Goal: Task Accomplishment & Management: Manage account settings

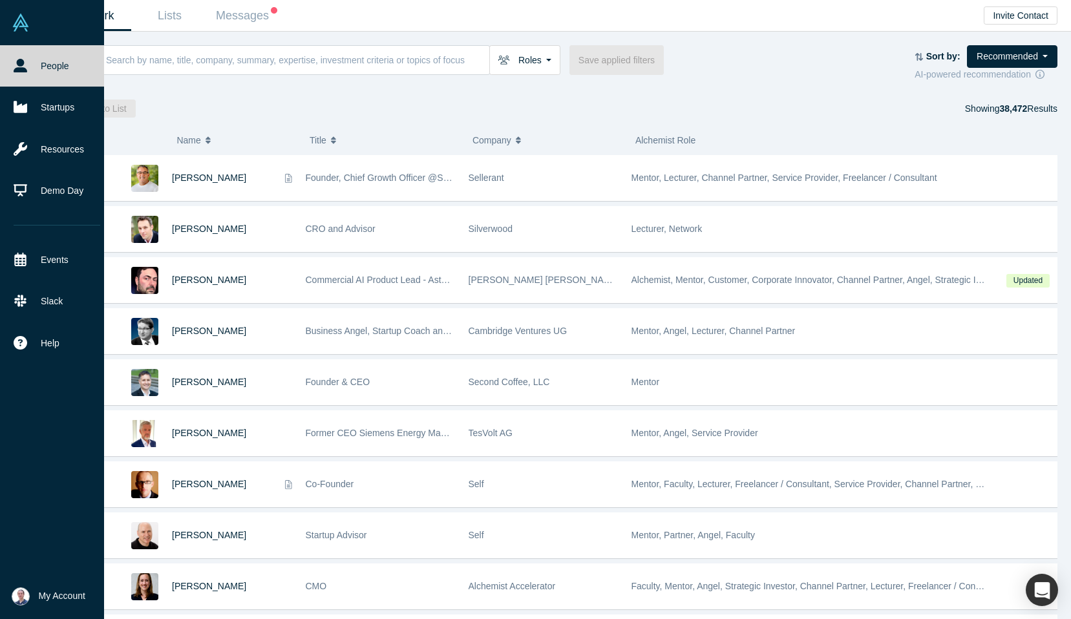
click at [41, 592] on span "My Account" at bounding box center [62, 597] width 47 height 14
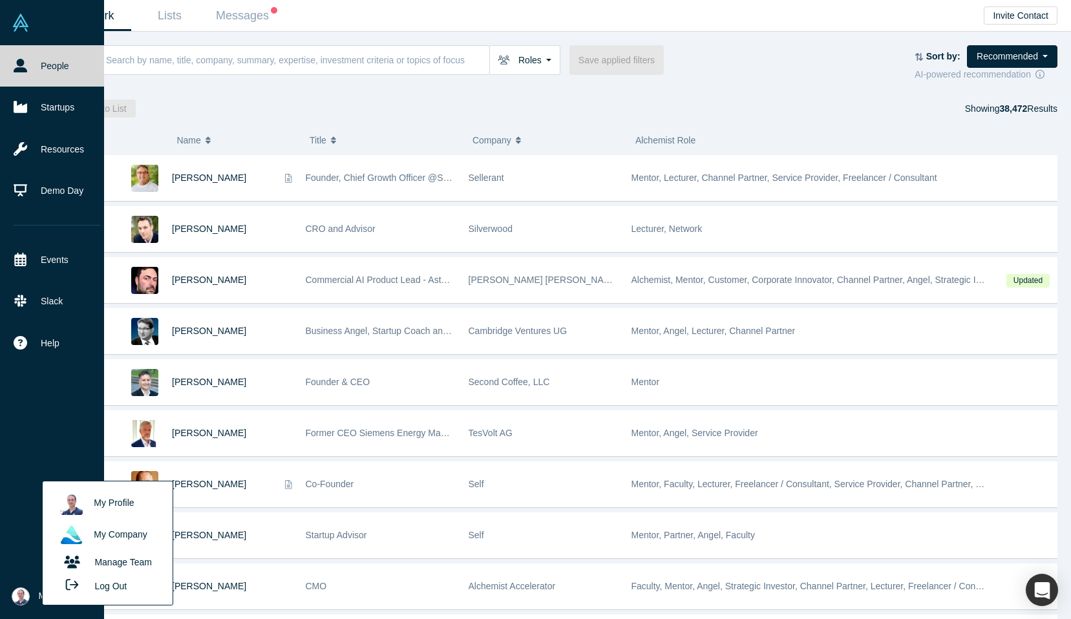
click at [125, 501] on link "My Profile" at bounding box center [107, 504] width 107 height 32
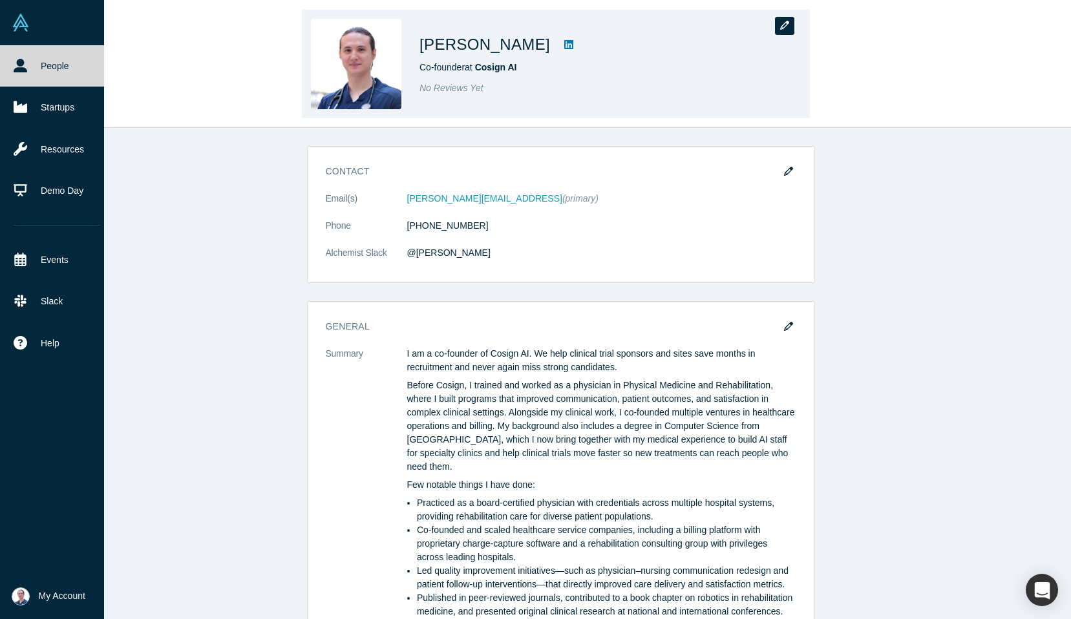
click at [778, 23] on button "button" at bounding box center [784, 26] width 19 height 18
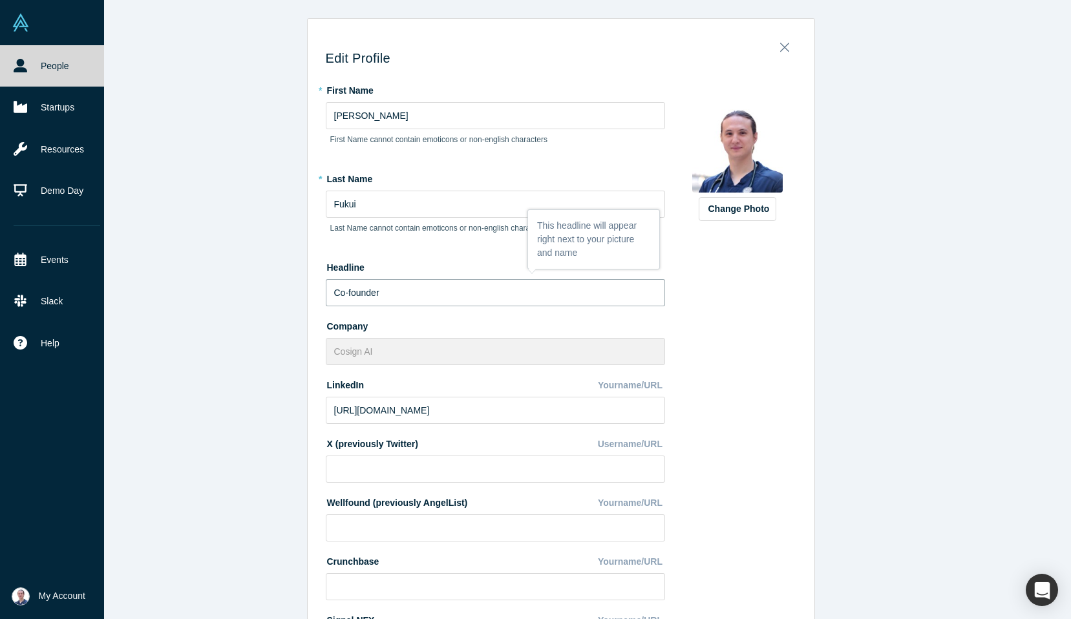
click at [347, 288] on input "Co-founder" at bounding box center [495, 292] width 339 height 27
click at [408, 289] on input "Co-Founder" at bounding box center [495, 292] width 339 height 27
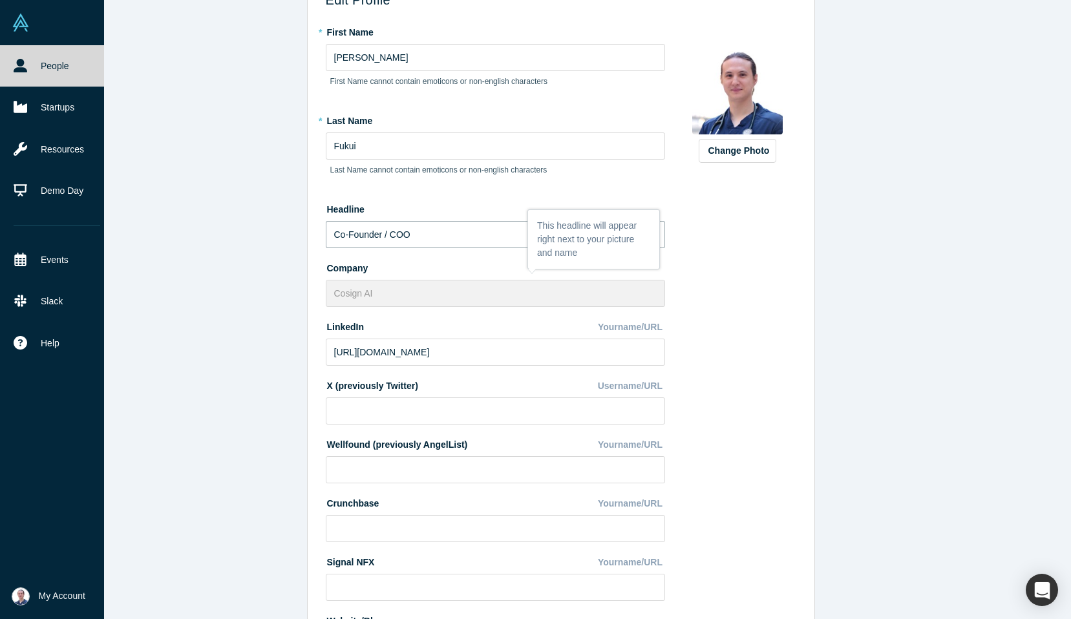
scroll to position [186, 0]
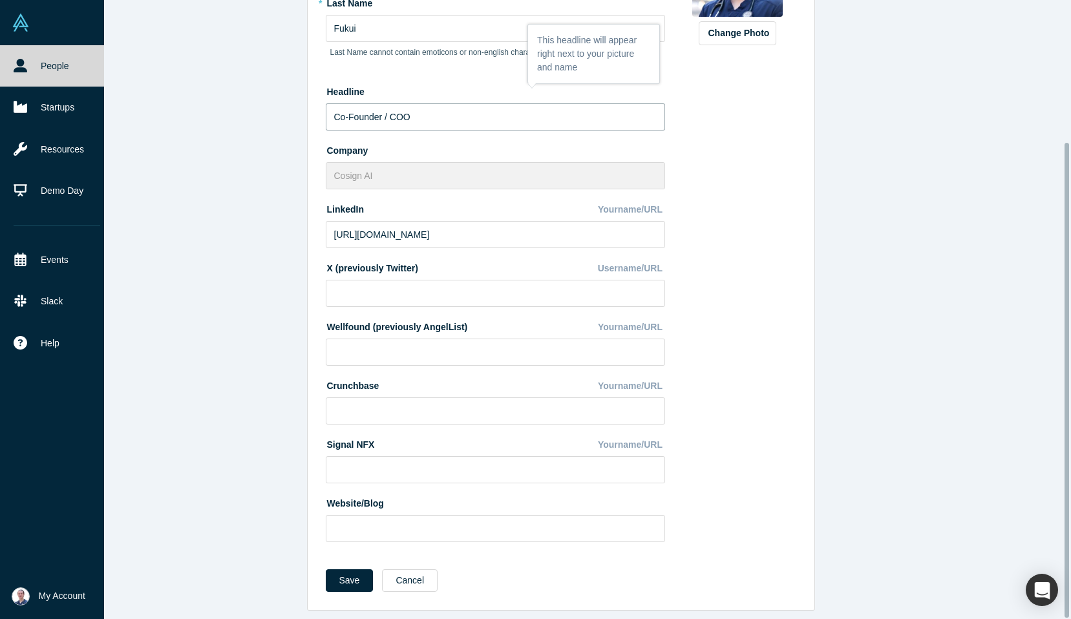
type input "Co-Founder / COO"
click at [335, 584] on div "Save Cancel" at bounding box center [561, 586] width 471 height 32
click at [334, 575] on button "Save" at bounding box center [350, 581] width 48 height 23
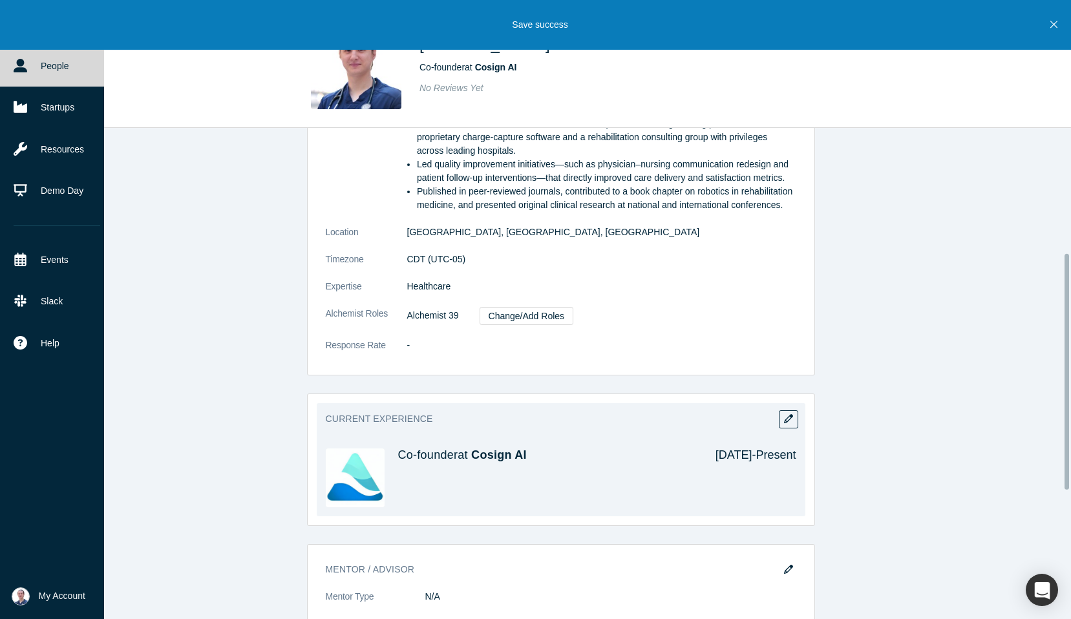
scroll to position [528, 0]
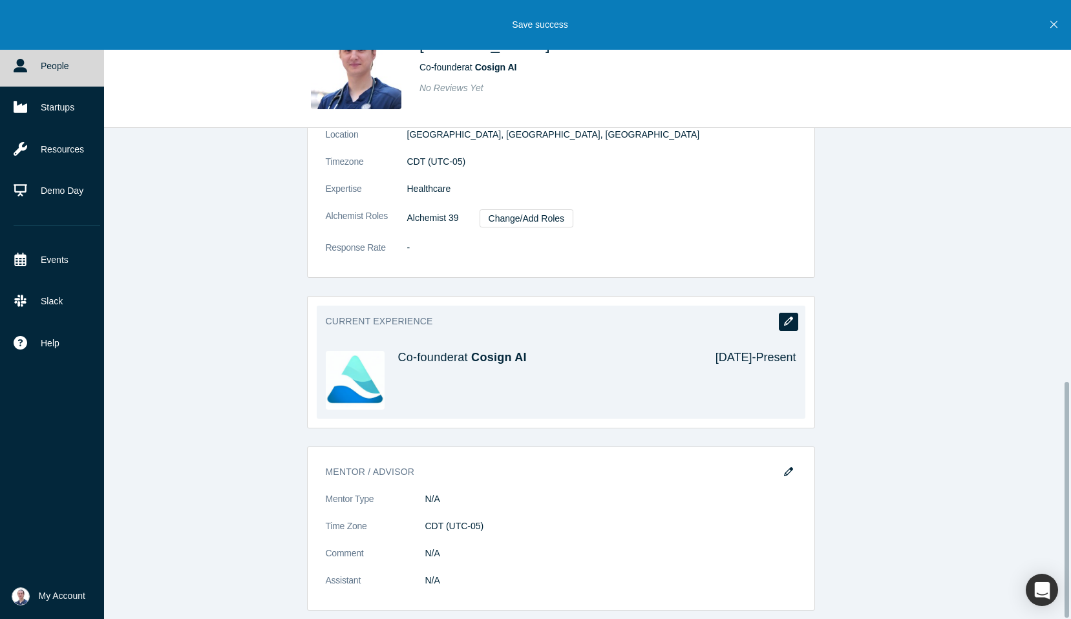
click at [784, 318] on button "button" at bounding box center [788, 322] width 19 height 18
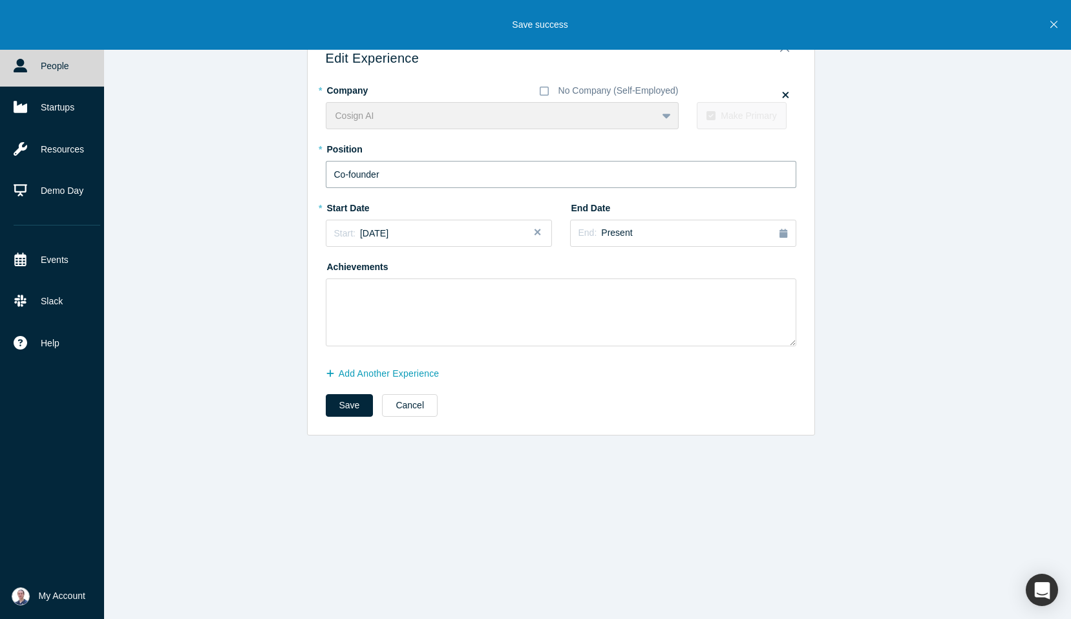
click at [344, 175] on input "Co-founder" at bounding box center [561, 174] width 471 height 27
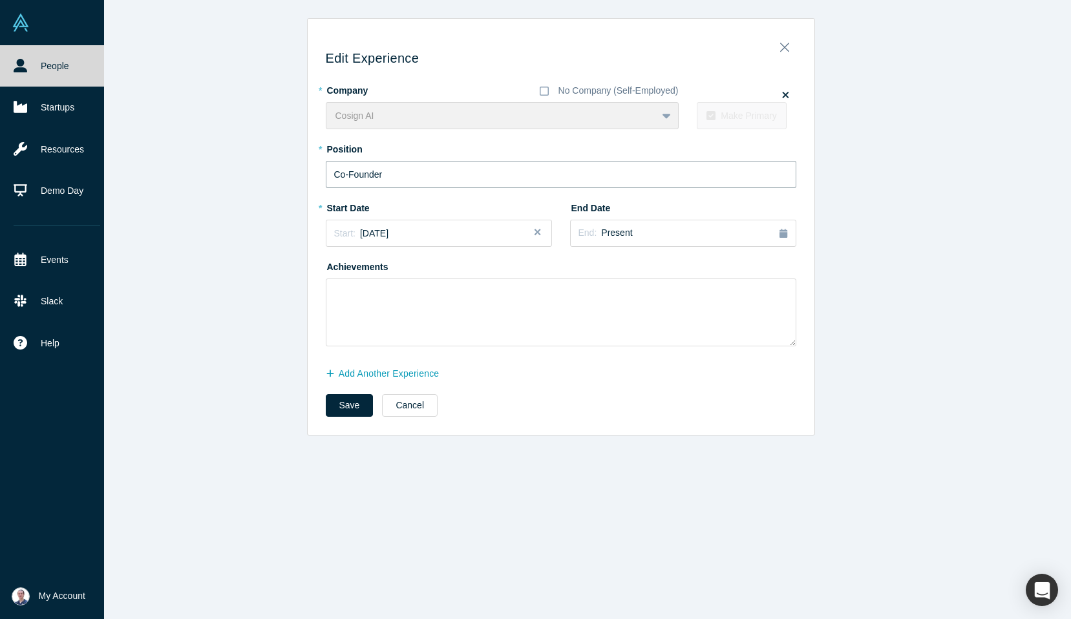
click at [401, 179] on input "Co-Founder" at bounding box center [561, 174] width 471 height 27
type input "Co-Founder / COO"
click at [334, 405] on button "Save" at bounding box center [350, 405] width 48 height 23
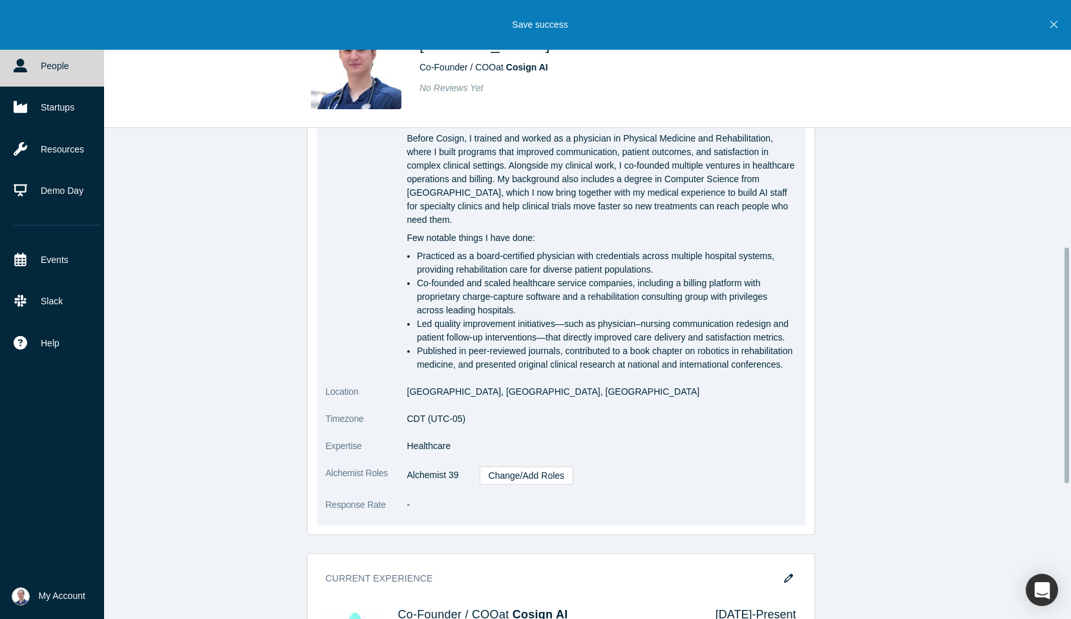
scroll to position [131, 0]
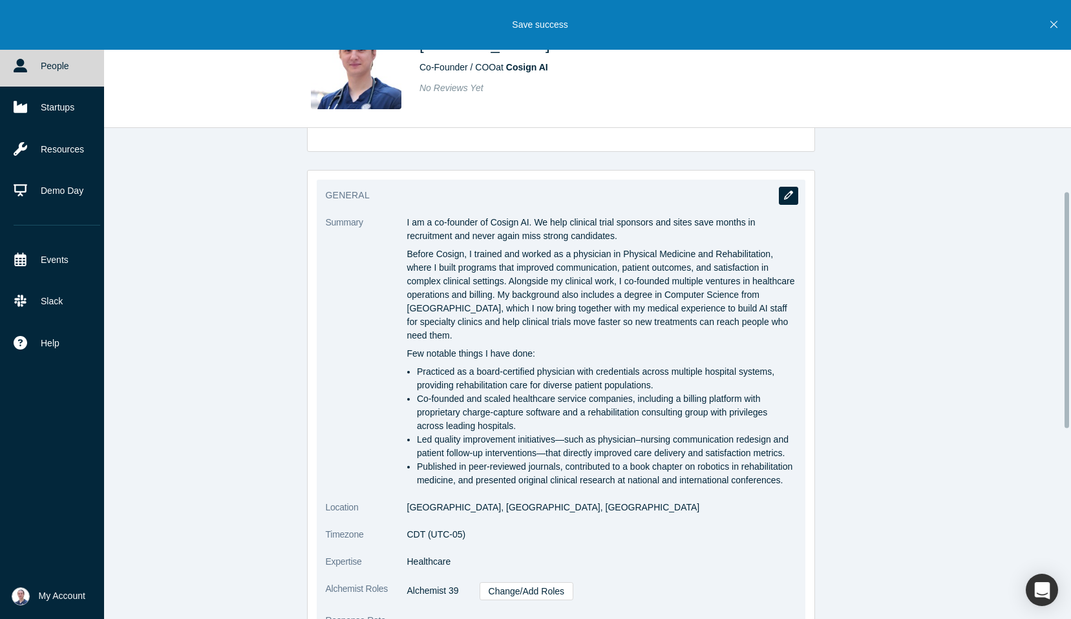
click at [784, 192] on icon "button" at bounding box center [788, 195] width 9 height 9
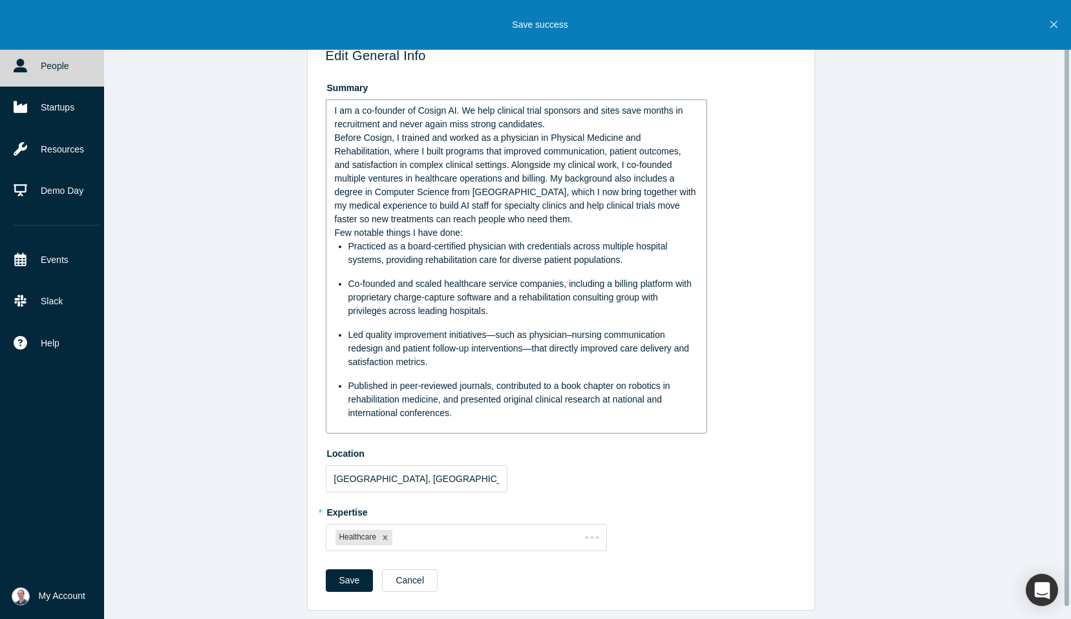
scroll to position [0, 0]
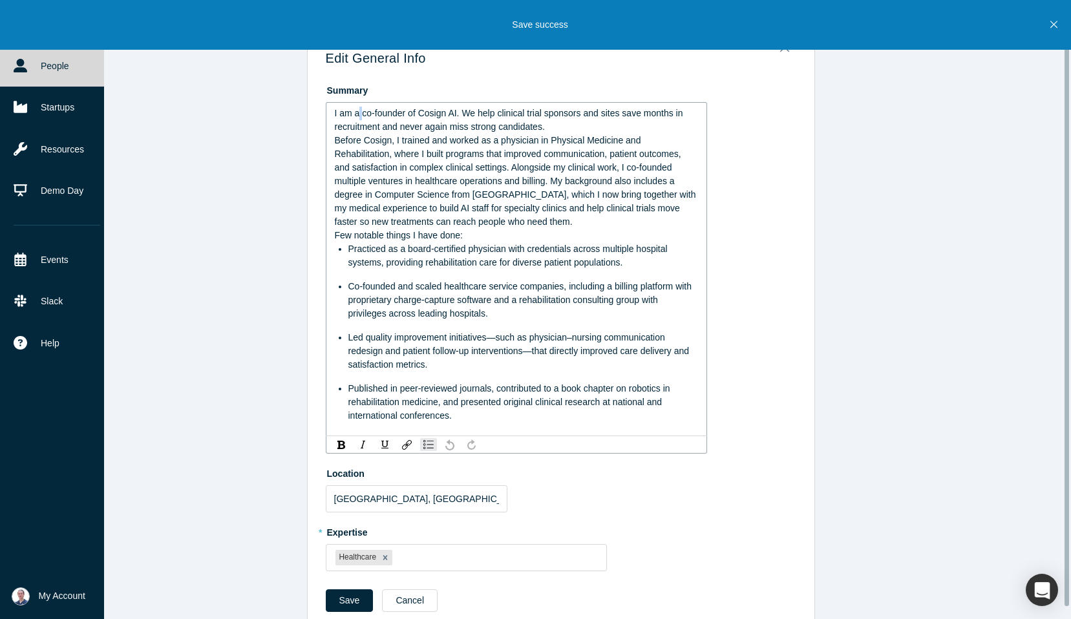
click at [359, 113] on span "I am a co-founder of Cosign AI. We help clinical trial sponsors and sites save …" at bounding box center [510, 120] width 351 height 24
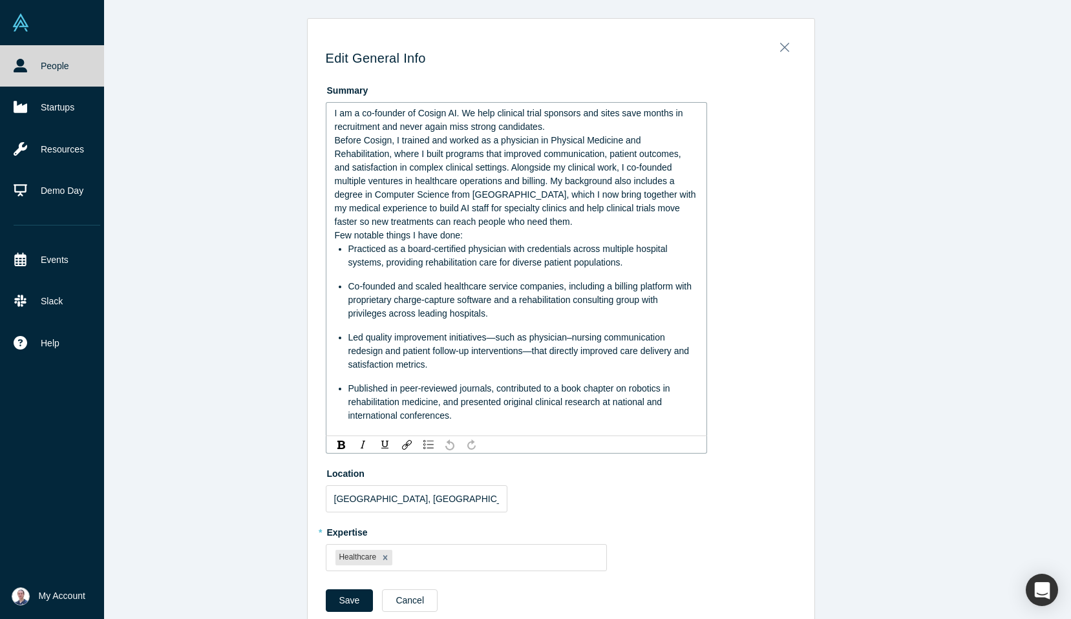
click at [357, 112] on span "I am a co-founder of Cosign AI. We help clinical trial sponsors and sites save …" at bounding box center [510, 120] width 351 height 24
click at [358, 113] on span "I am a co-founder of Cosign AI. We help clinical trial sponsors and sites save …" at bounding box center [510, 120] width 351 height 24
click at [370, 113] on span "I am a co-founder of Cosign AI. We help clinical trial sponsors and sites save …" at bounding box center [510, 120] width 351 height 24
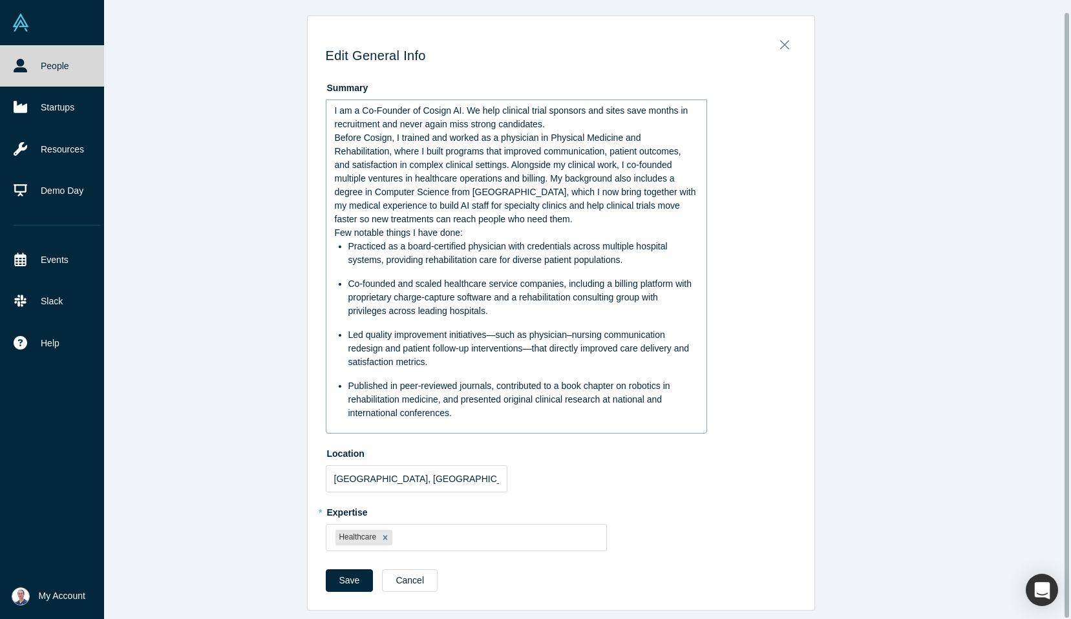
scroll to position [12, 0]
click at [333, 583] on div "Save Cancel" at bounding box center [561, 586] width 471 height 32
click at [337, 576] on button "Save" at bounding box center [350, 581] width 48 height 23
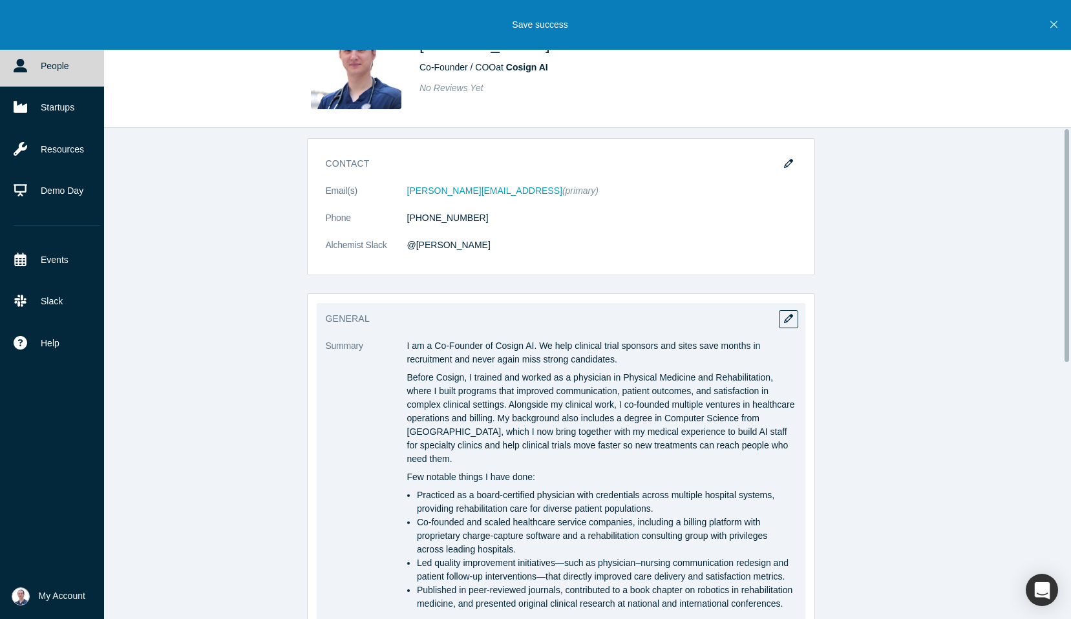
scroll to position [0, 0]
